Goal: Entertainment & Leisure: Consume media (video, audio)

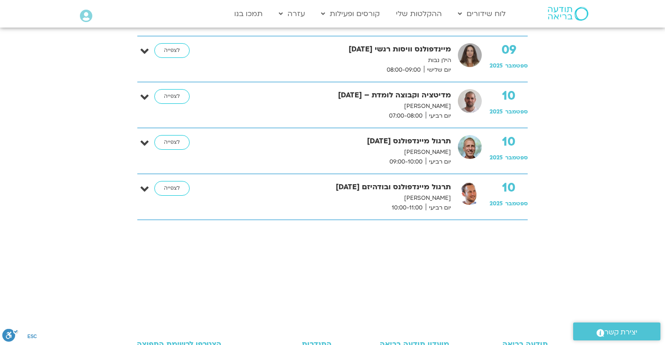
scroll to position [596, 0]
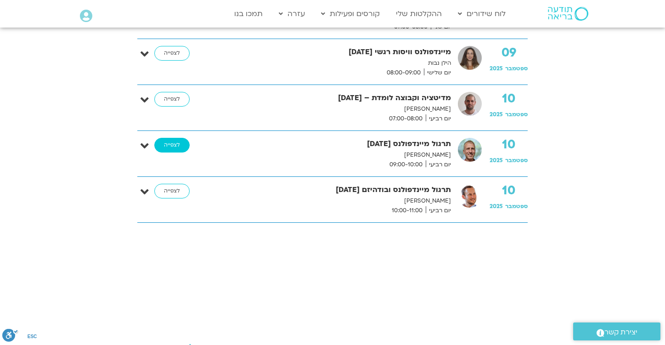
click at [169, 140] on link "לצפייה" at bounding box center [171, 145] width 35 height 15
